Goal: Entertainment & Leisure: Consume media (video, audio)

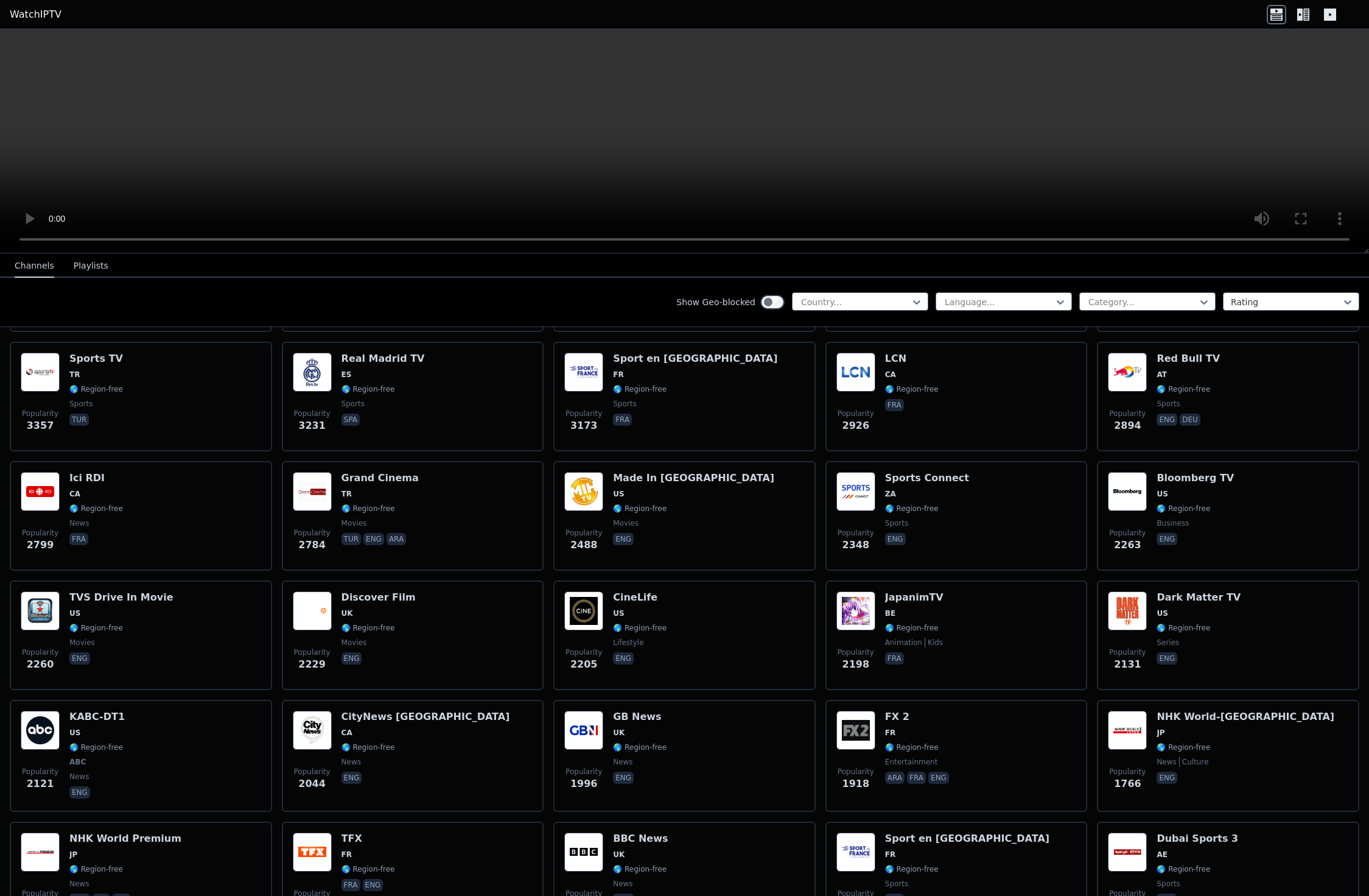
scroll to position [438, 0]
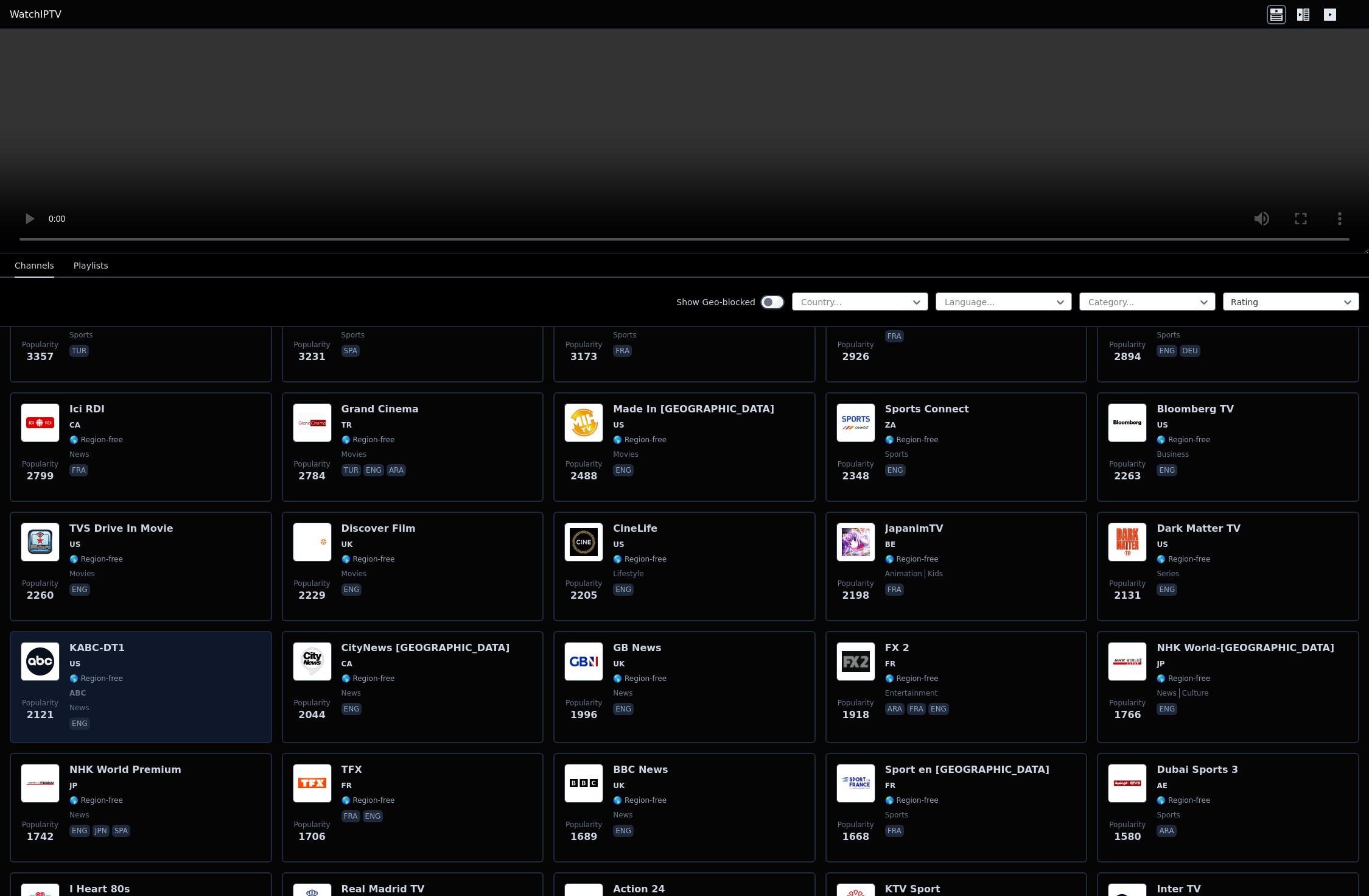
click at [99, 646] on h6 "KABC-DT1" at bounding box center [97, 648] width 55 height 12
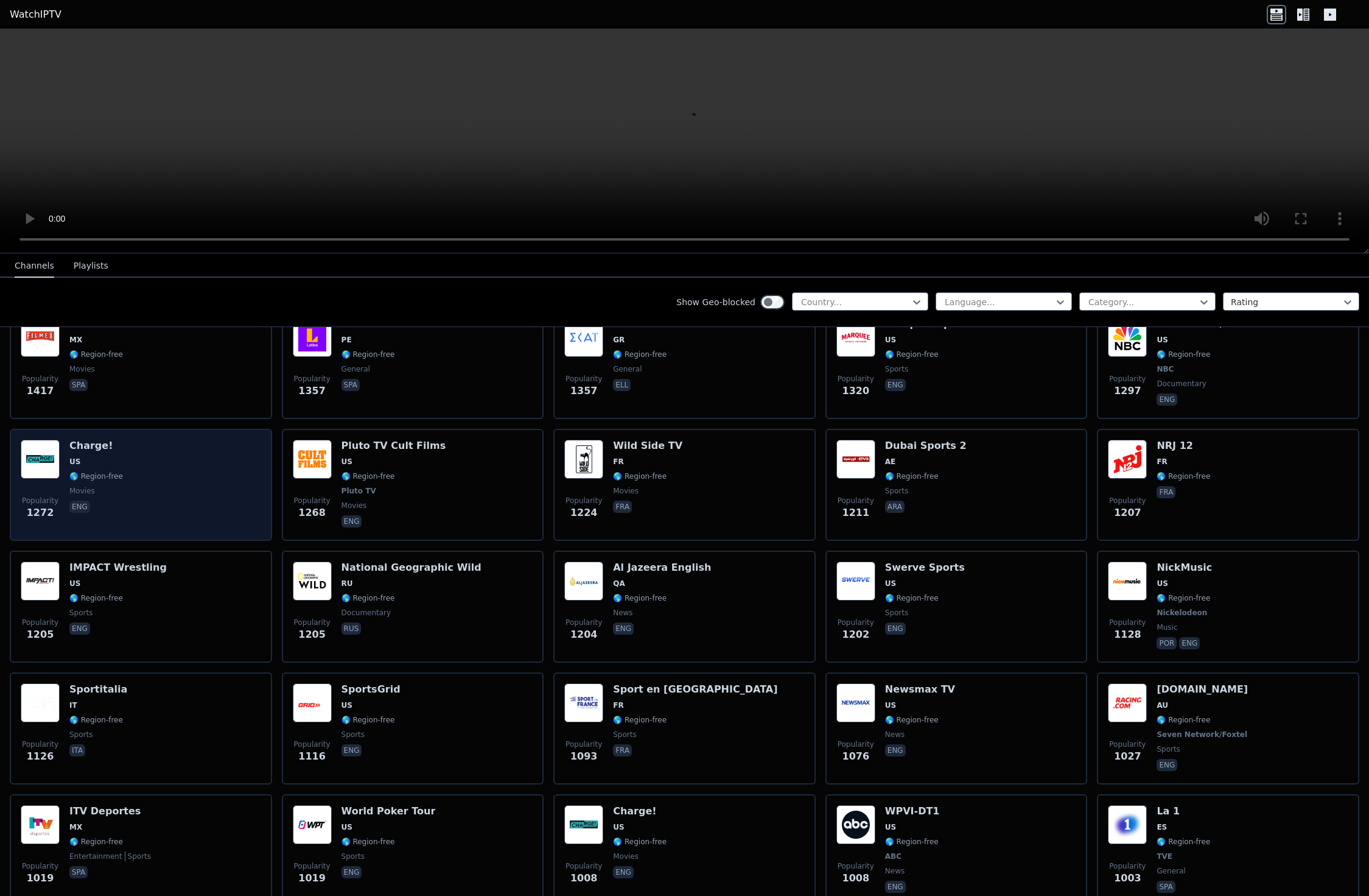
scroll to position [1169, 0]
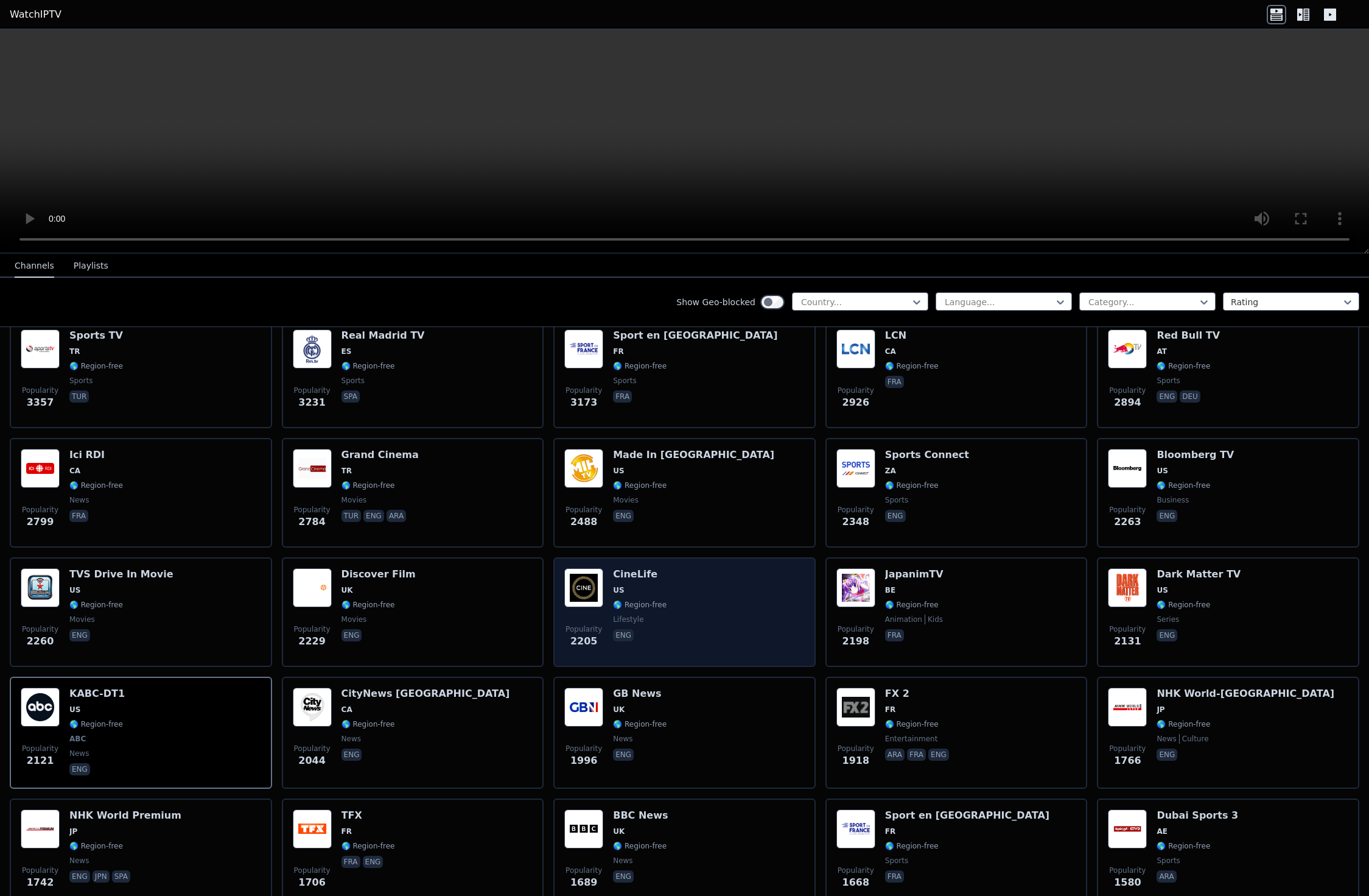
scroll to position [0, 0]
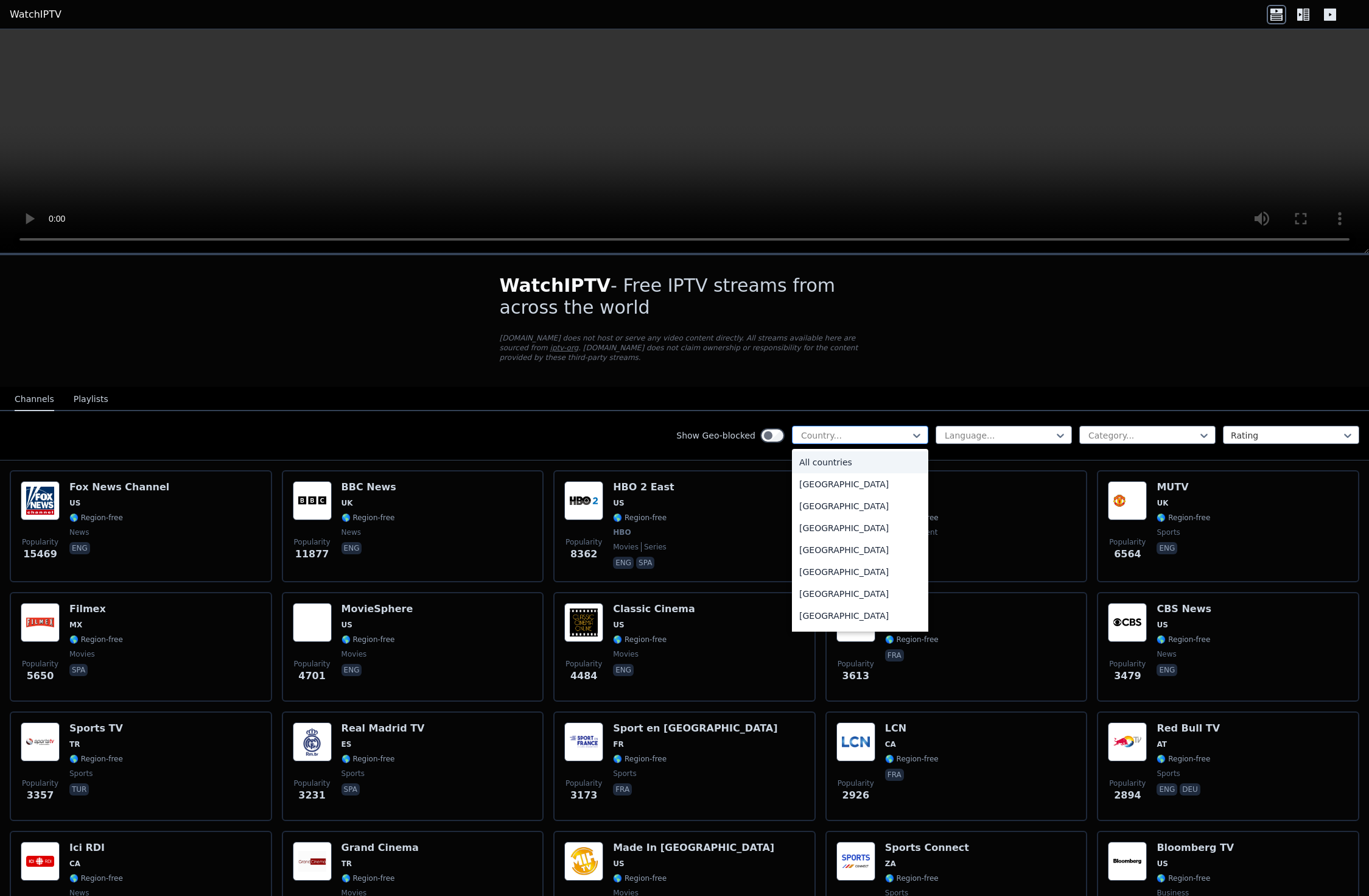
click at [881, 433] on div at bounding box center [856, 435] width 111 height 12
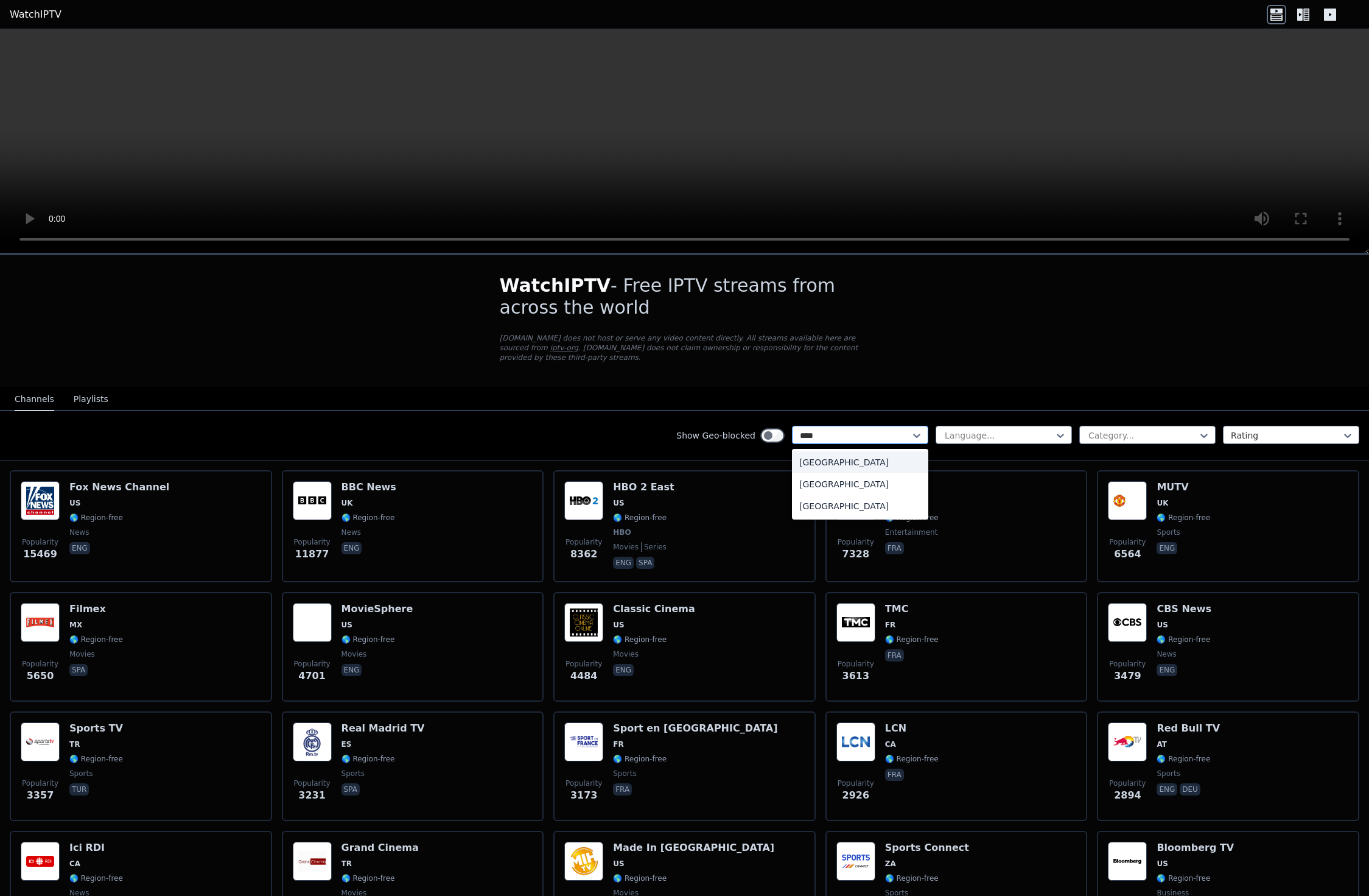
type input "*****"
click at [852, 507] on div "[GEOGRAPHIC_DATA]" at bounding box center [861, 505] width 137 height 22
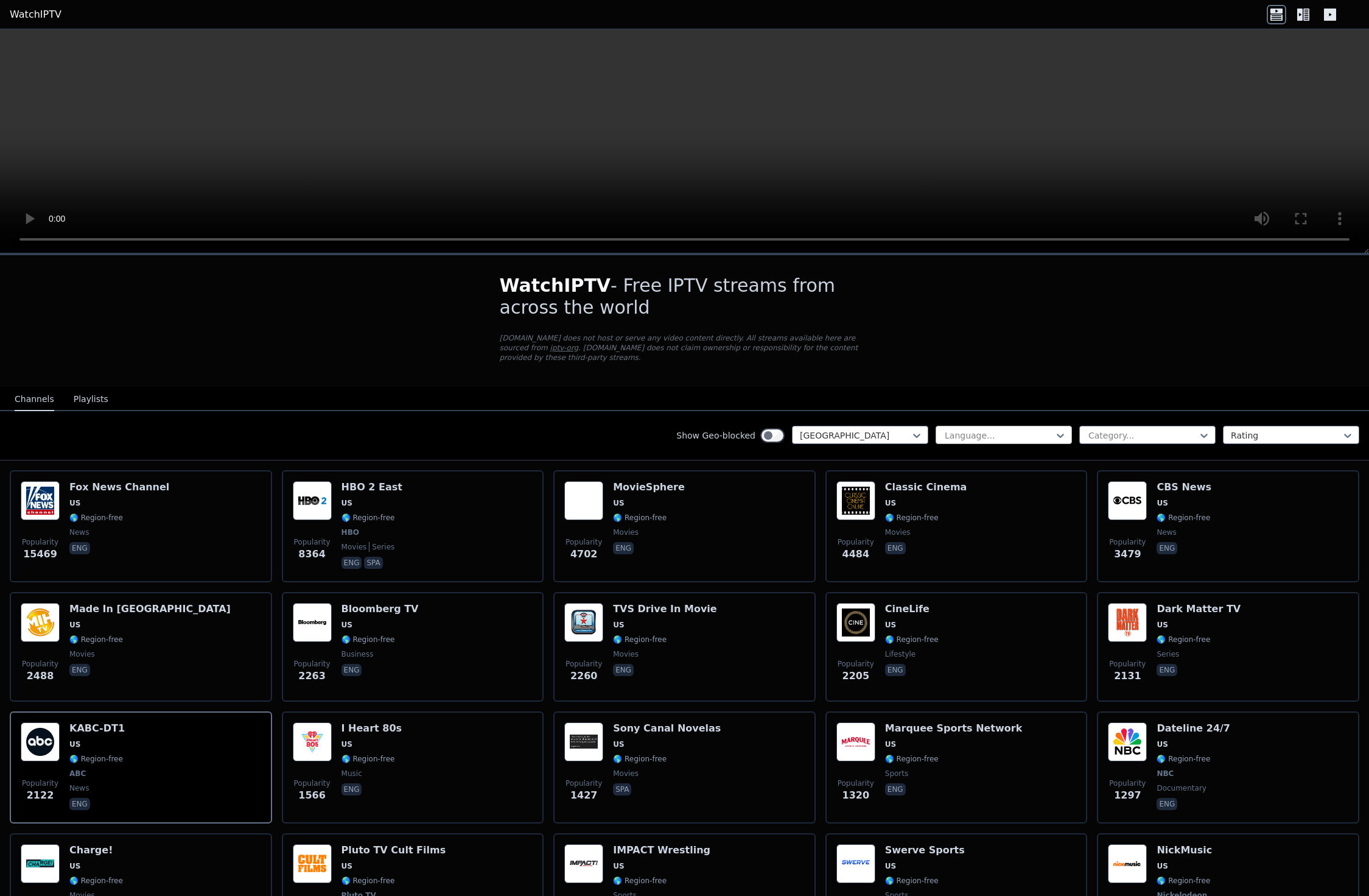
click at [980, 437] on div at bounding box center [999, 435] width 111 height 12
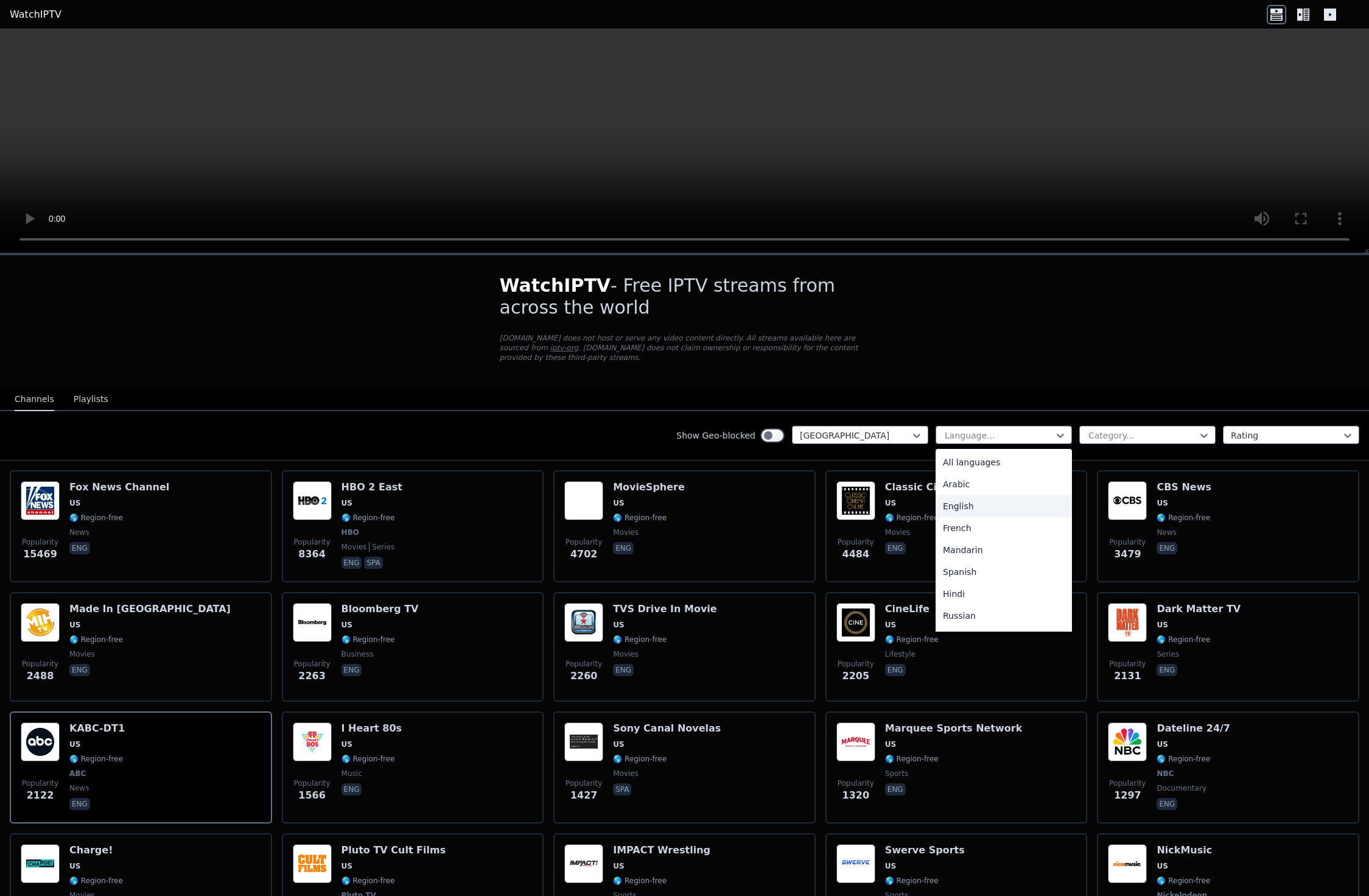
click at [975, 502] on div "English" at bounding box center [1004, 505] width 137 height 22
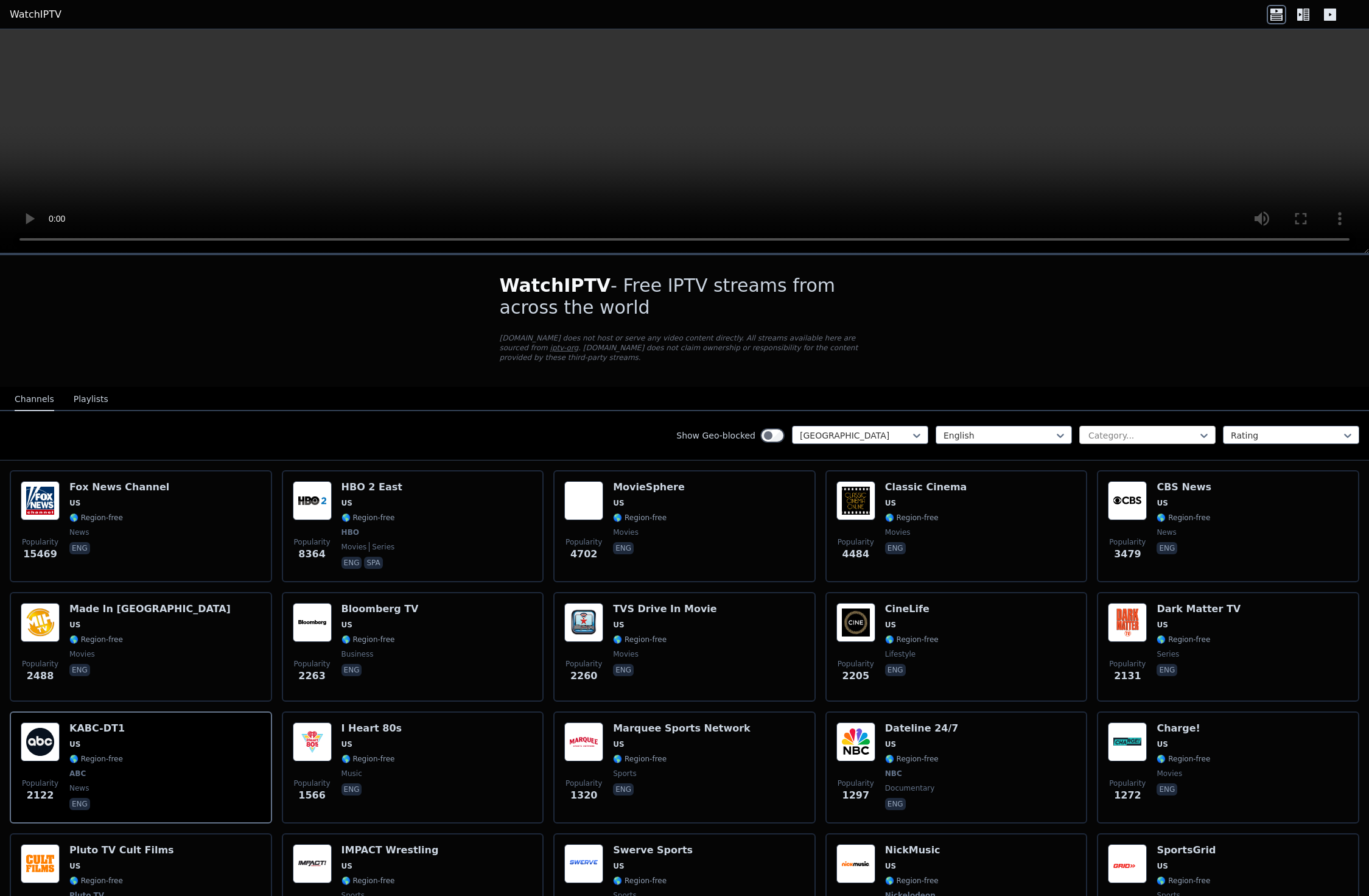
click at [1143, 436] on div at bounding box center [1142, 435] width 111 height 12
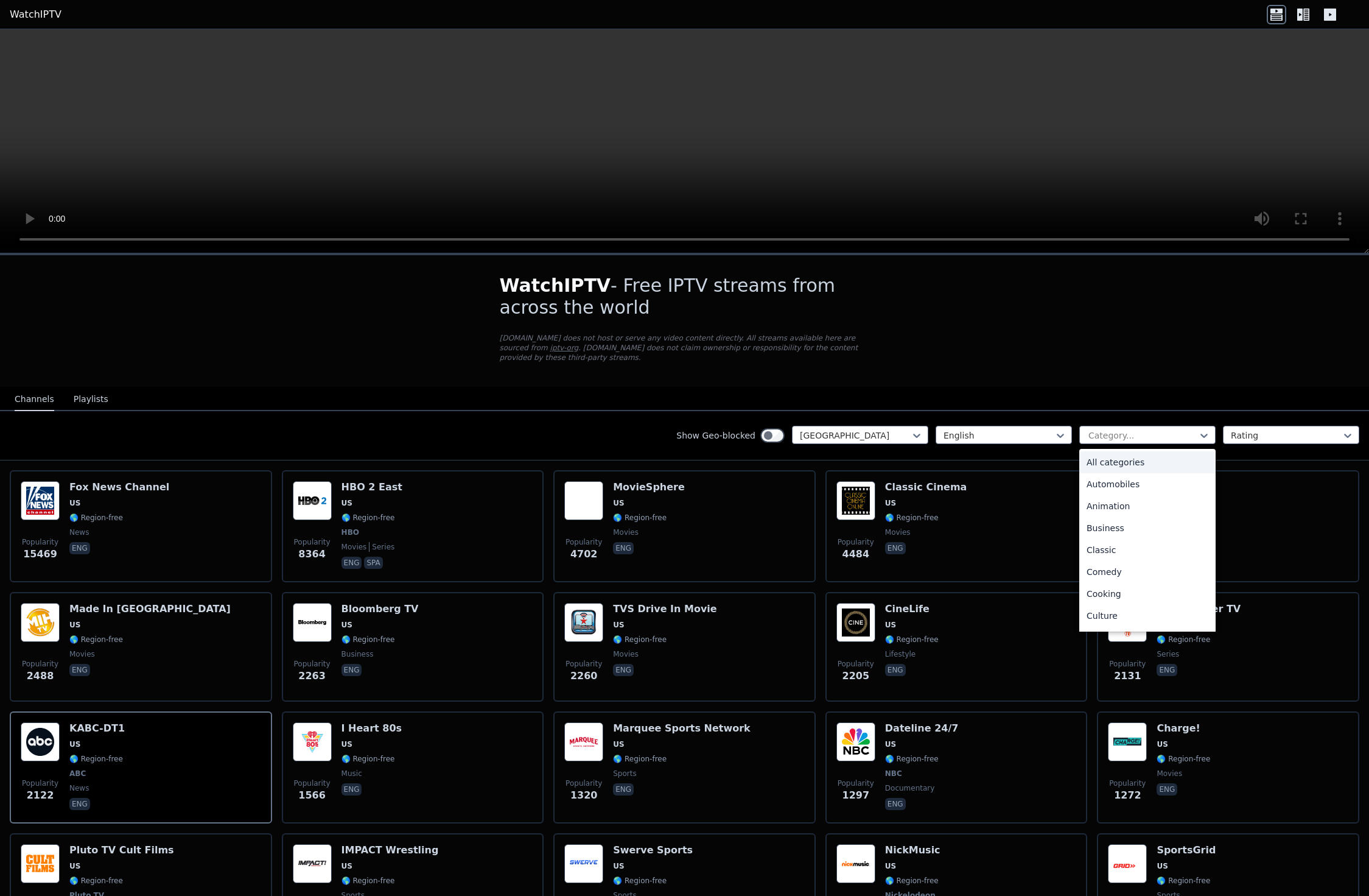
click at [1136, 459] on div "All categories" at bounding box center [1148, 462] width 137 height 22
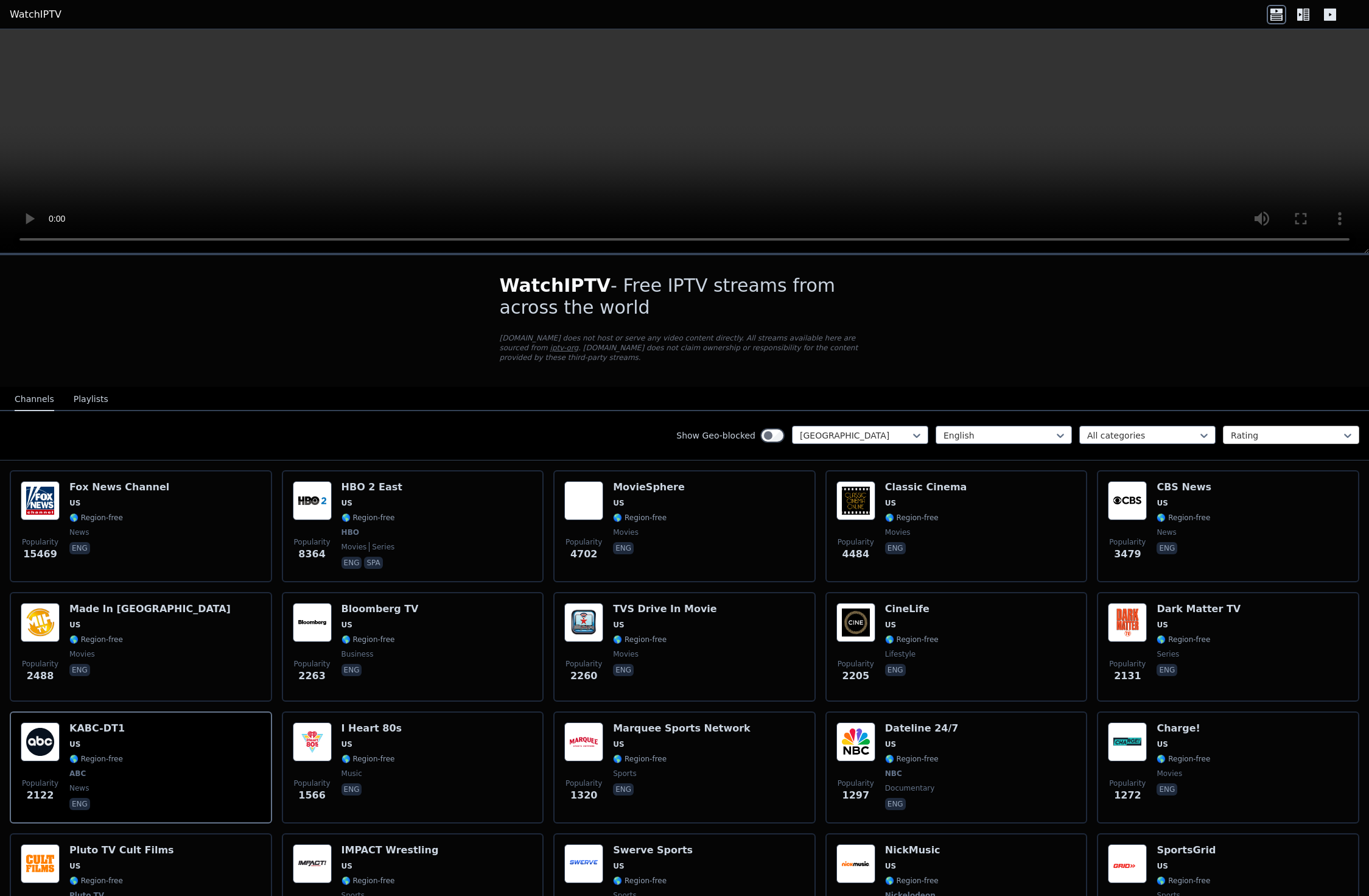
click at [1257, 437] on div at bounding box center [1286, 435] width 111 height 12
